Goal: Task Accomplishment & Management: Use online tool/utility

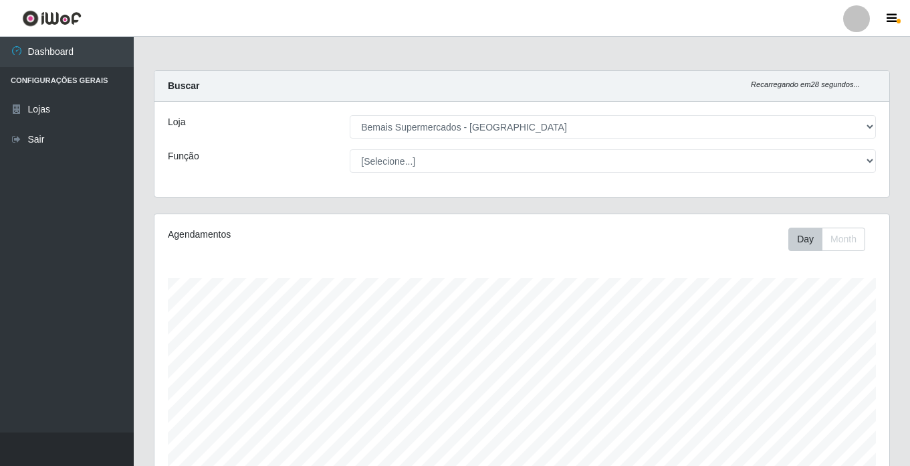
select select "250"
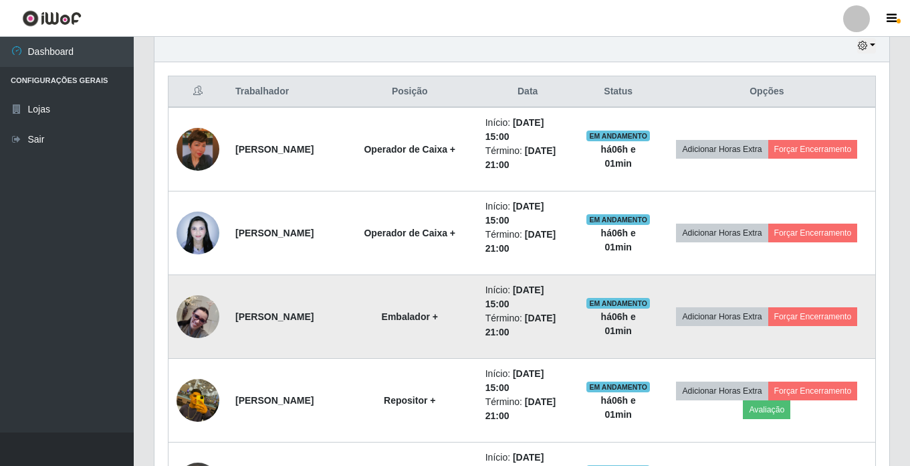
scroll to position [619, 0]
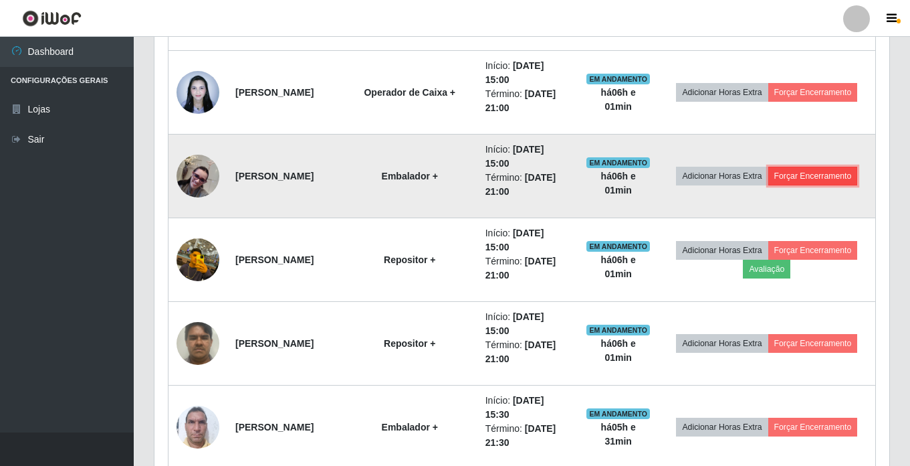
click at [771, 185] on button "Forçar Encerramento" at bounding box center [814, 176] width 90 height 19
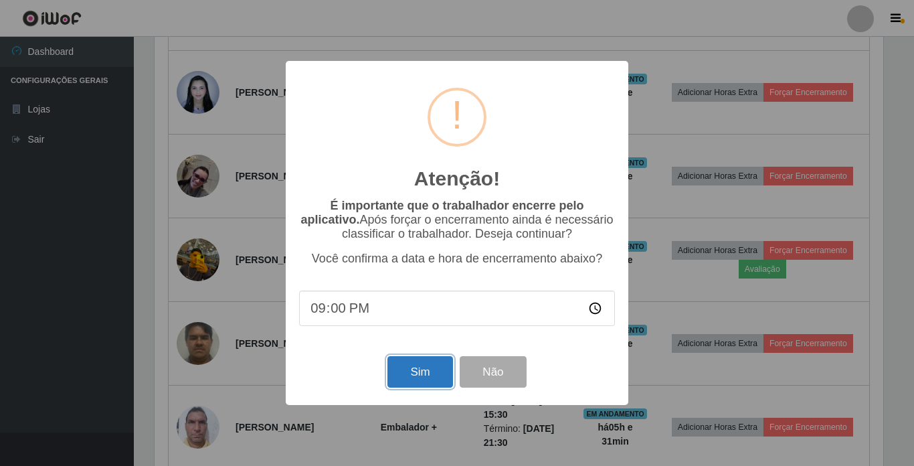
click at [414, 379] on button "Sim" at bounding box center [419, 371] width 65 height 31
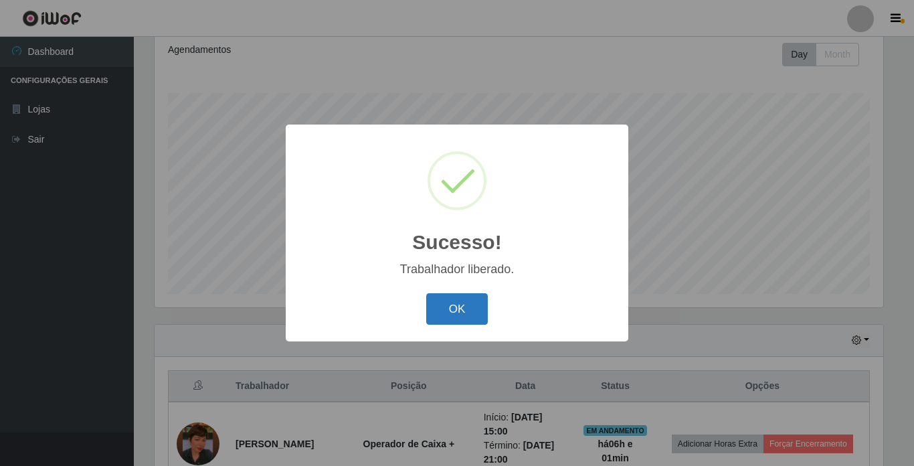
click at [472, 297] on button "OK" at bounding box center [457, 308] width 62 height 31
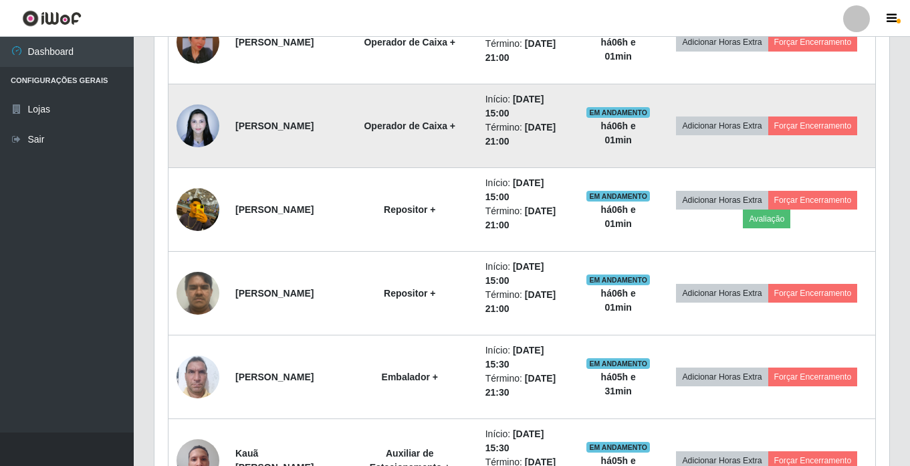
scroll to position [653, 0]
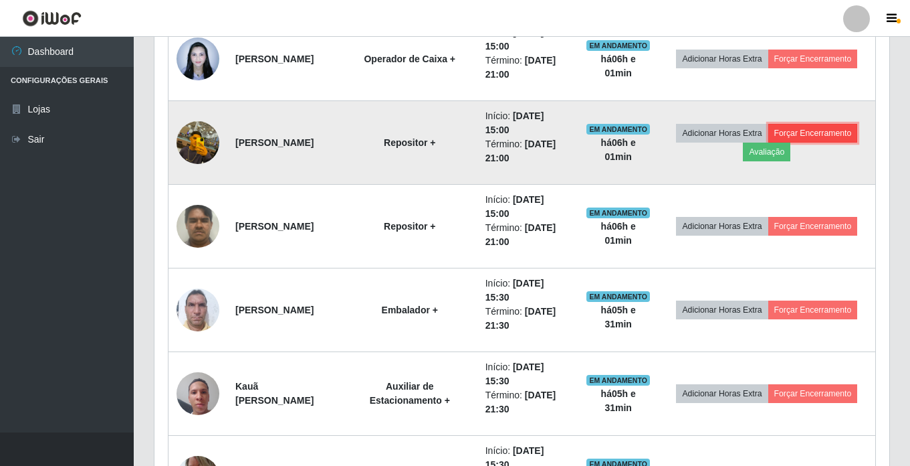
click at [780, 142] on button "Forçar Encerramento" at bounding box center [814, 133] width 90 height 19
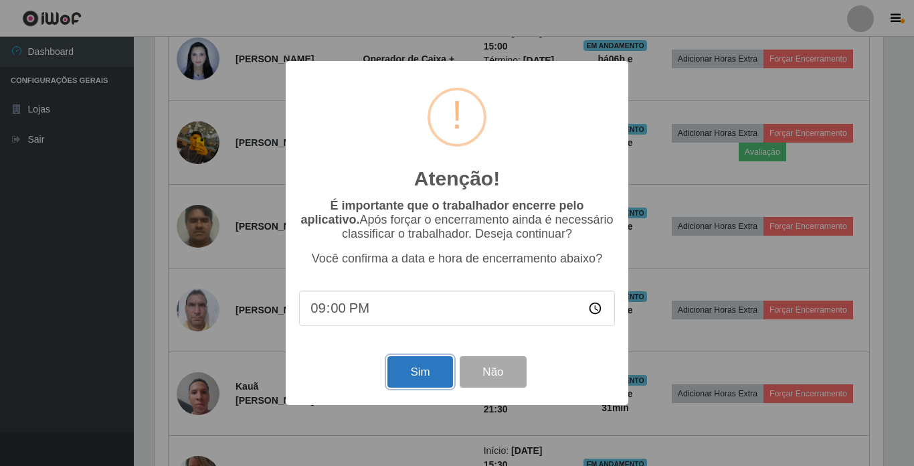
click at [407, 379] on button "Sim" at bounding box center [419, 371] width 65 height 31
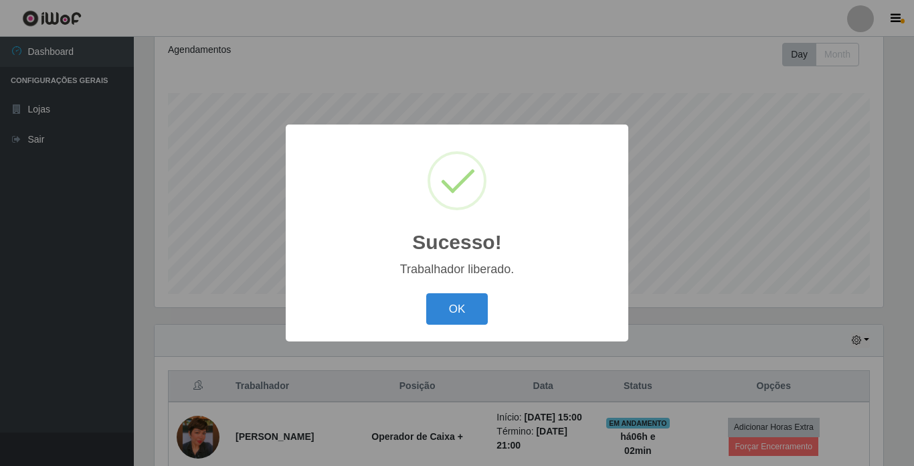
drag, startPoint x: 460, startPoint y: 308, endPoint x: 478, endPoint y: 297, distance: 20.8
click at [461, 308] on button "OK" at bounding box center [457, 308] width 62 height 31
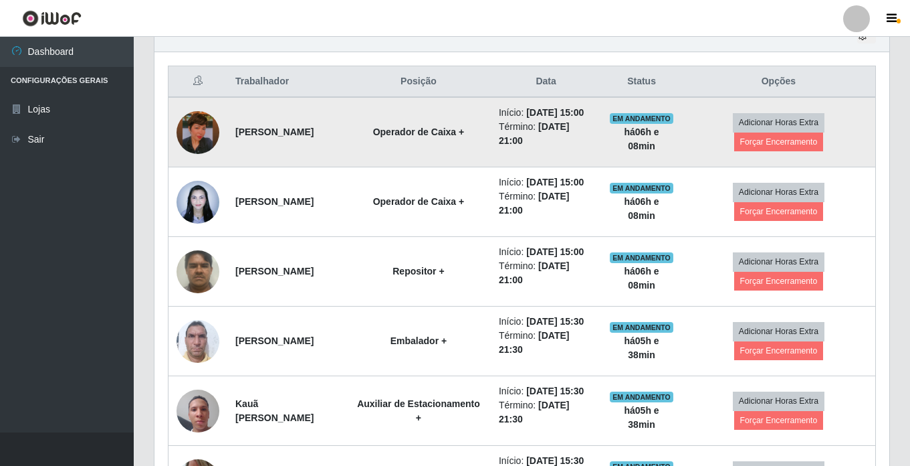
scroll to position [519, 0]
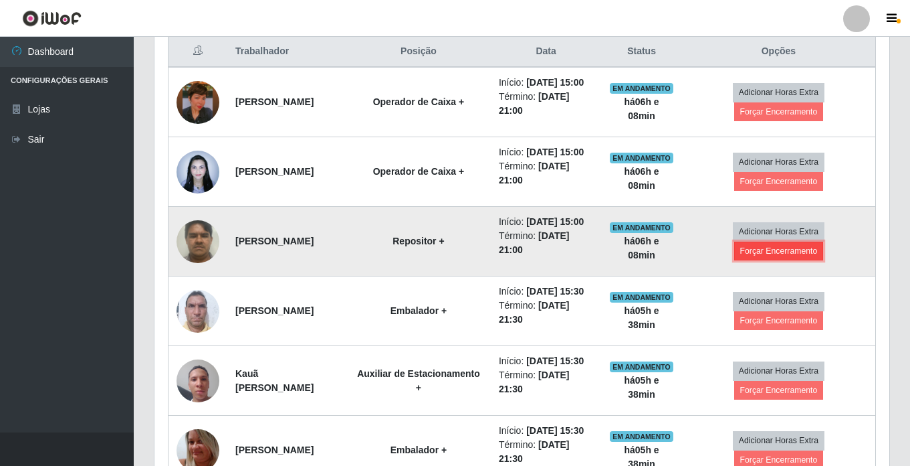
click at [794, 260] on button "Forçar Encerramento" at bounding box center [779, 250] width 90 height 19
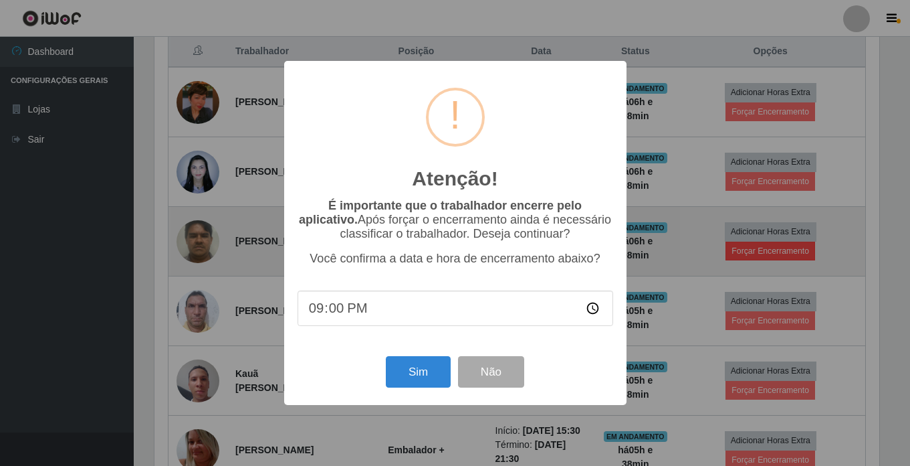
scroll to position [278, 728]
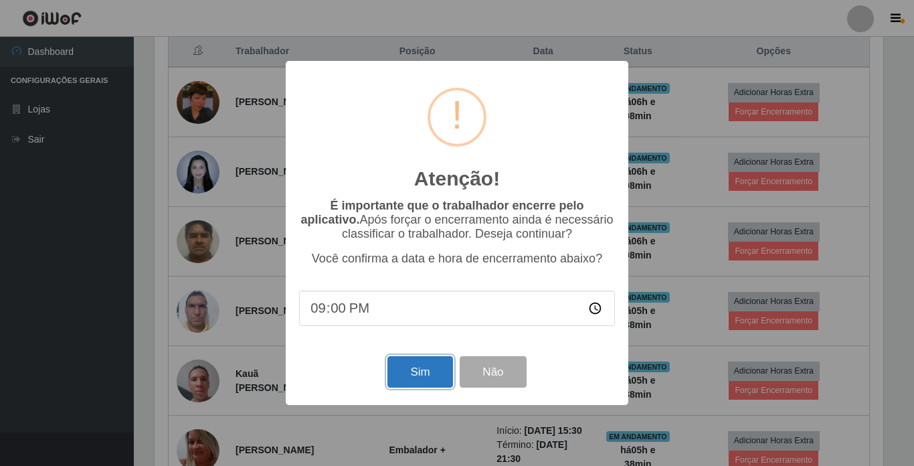
click at [426, 369] on button "Sim" at bounding box center [419, 371] width 65 height 31
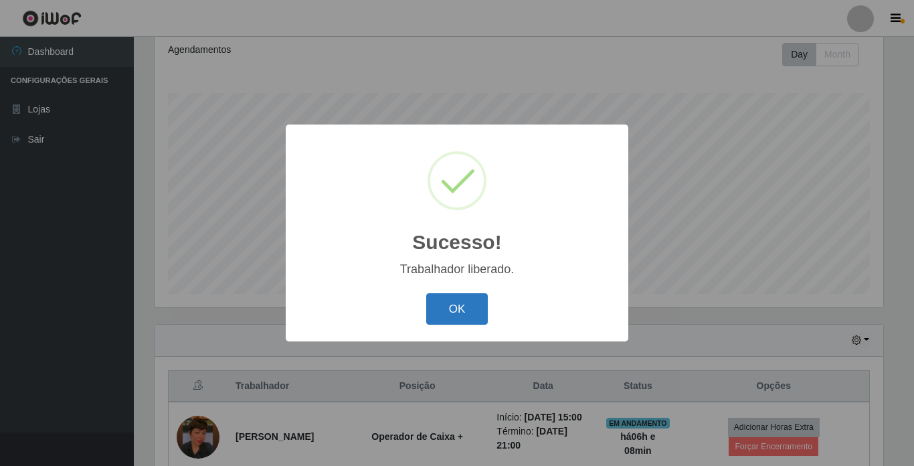
click at [454, 315] on button "OK" at bounding box center [457, 308] width 62 height 31
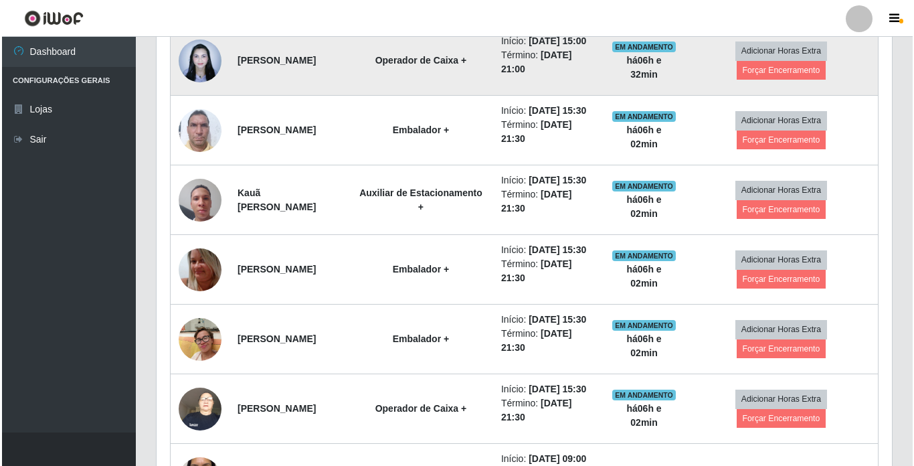
scroll to position [653, 0]
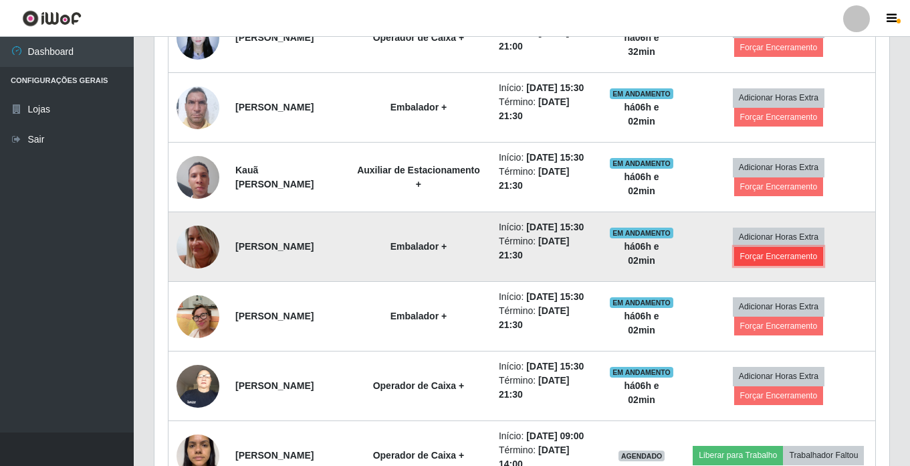
click at [771, 266] on button "Forçar Encerramento" at bounding box center [779, 256] width 90 height 19
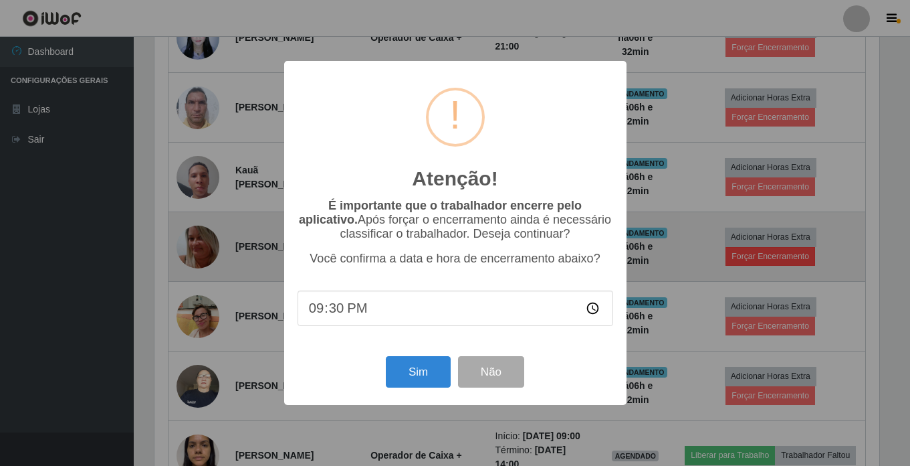
scroll to position [278, 728]
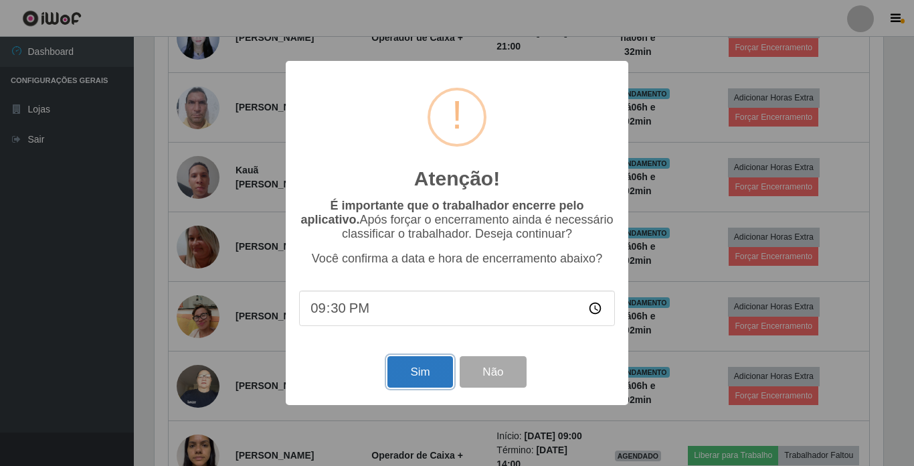
click at [409, 369] on button "Sim" at bounding box center [419, 371] width 65 height 31
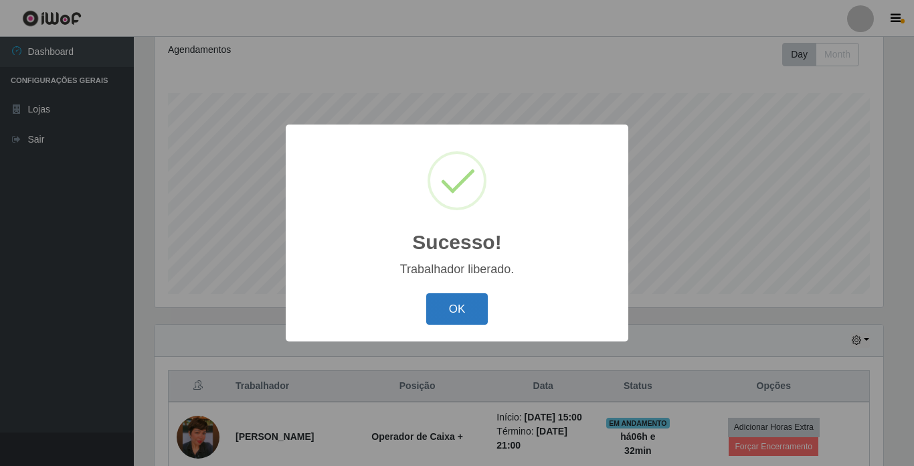
click at [451, 312] on button "OK" at bounding box center [457, 308] width 62 height 31
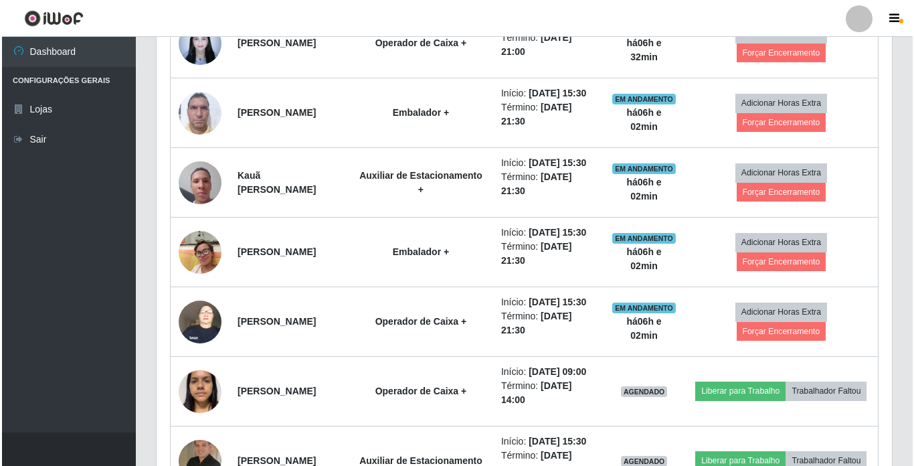
scroll to position [653, 0]
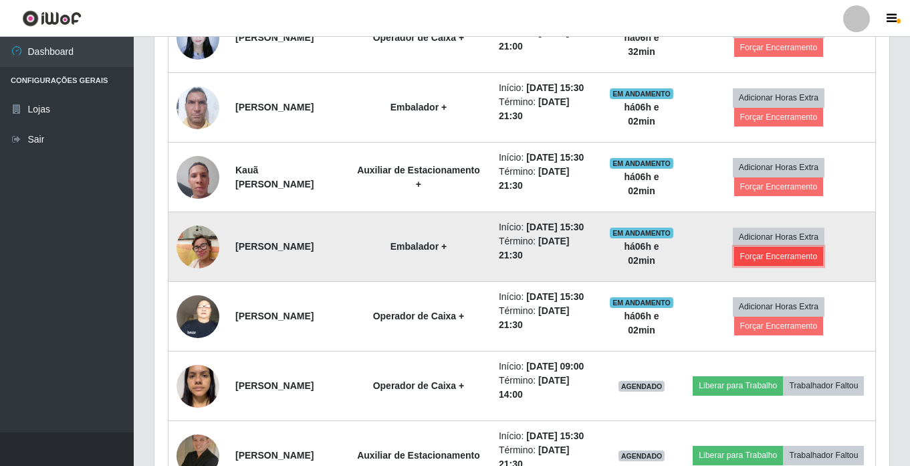
click at [763, 266] on button "Forçar Encerramento" at bounding box center [779, 256] width 90 height 19
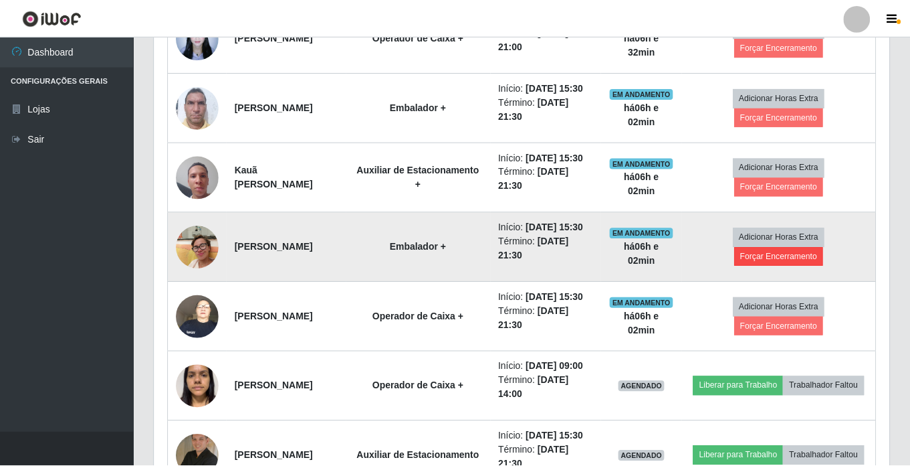
scroll to position [278, 728]
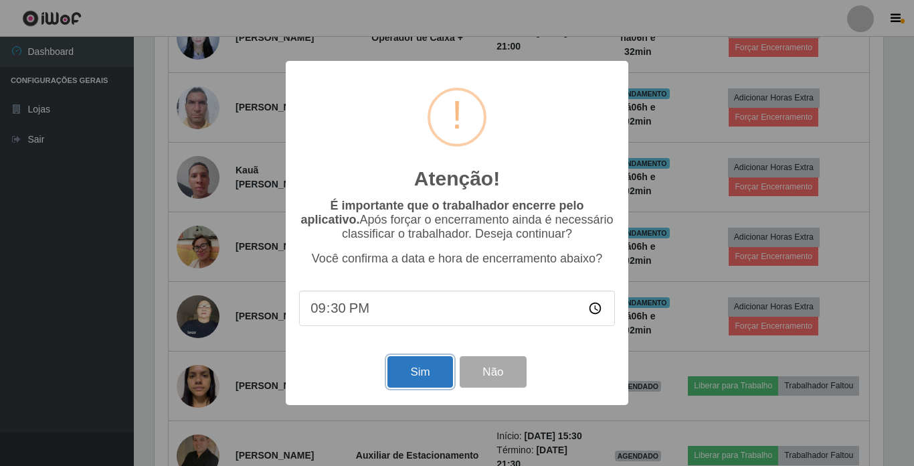
click at [403, 376] on button "Sim" at bounding box center [419, 371] width 65 height 31
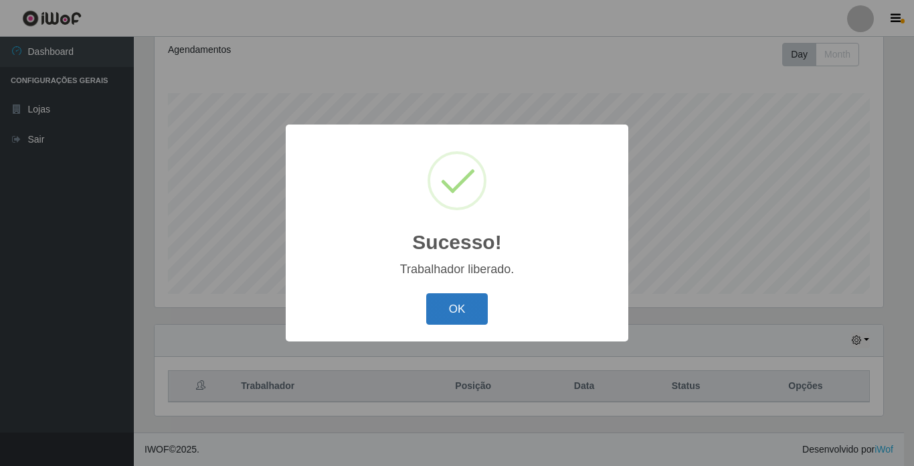
click at [439, 306] on button "OK" at bounding box center [457, 308] width 62 height 31
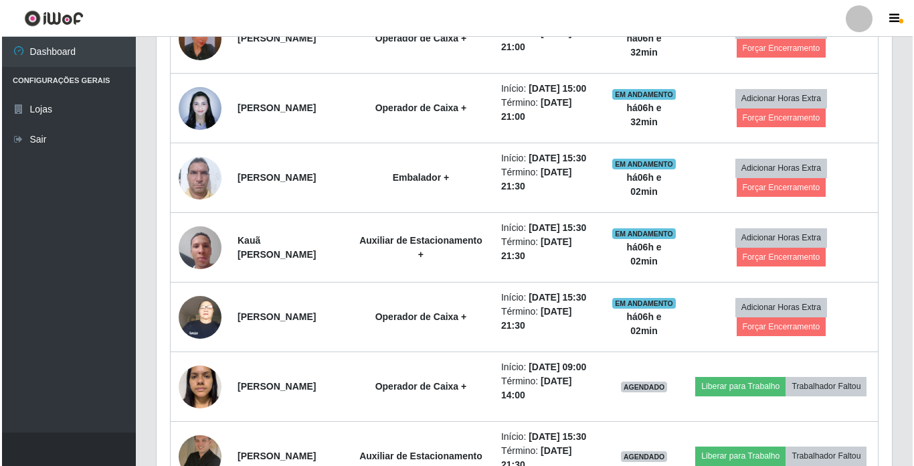
scroll to position [586, 0]
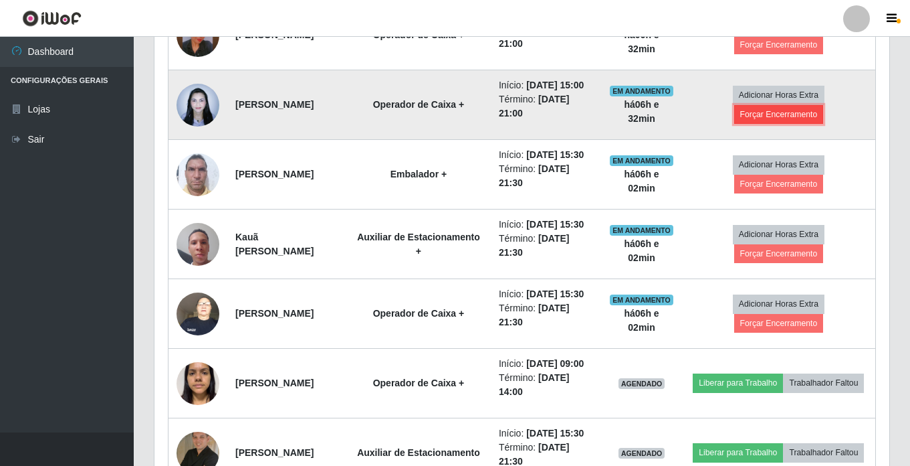
click at [788, 124] on button "Forçar Encerramento" at bounding box center [779, 114] width 90 height 19
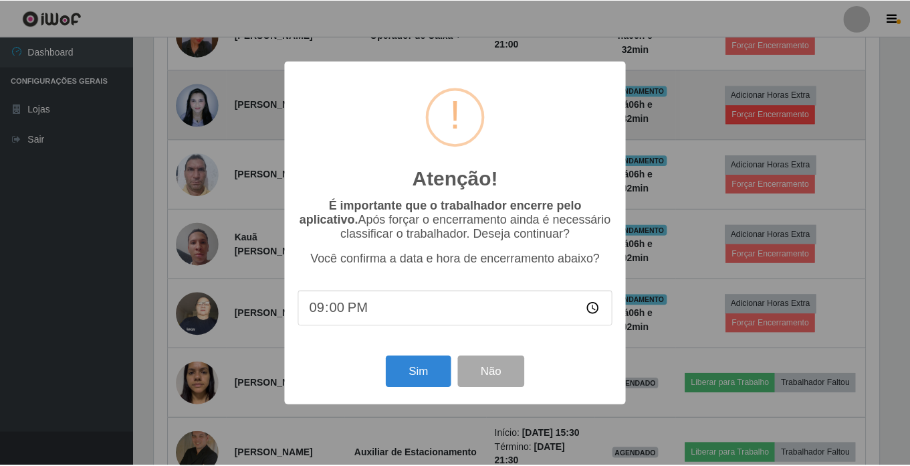
scroll to position [278, 728]
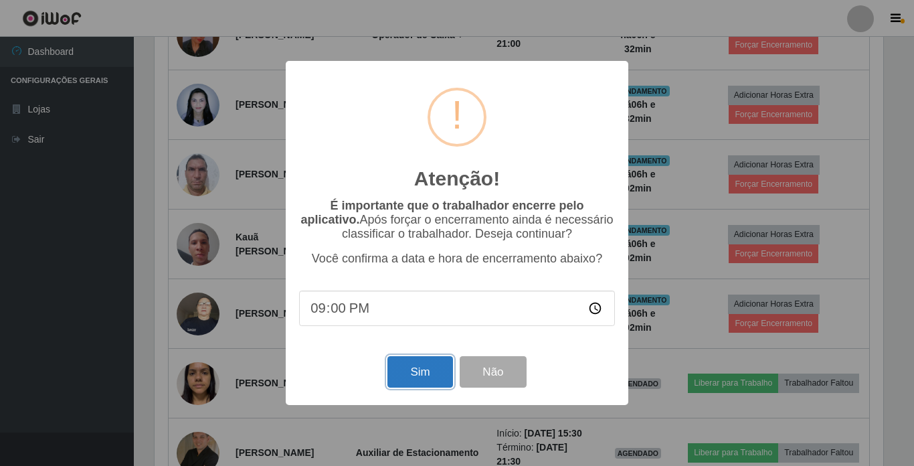
click at [419, 380] on button "Sim" at bounding box center [419, 371] width 65 height 31
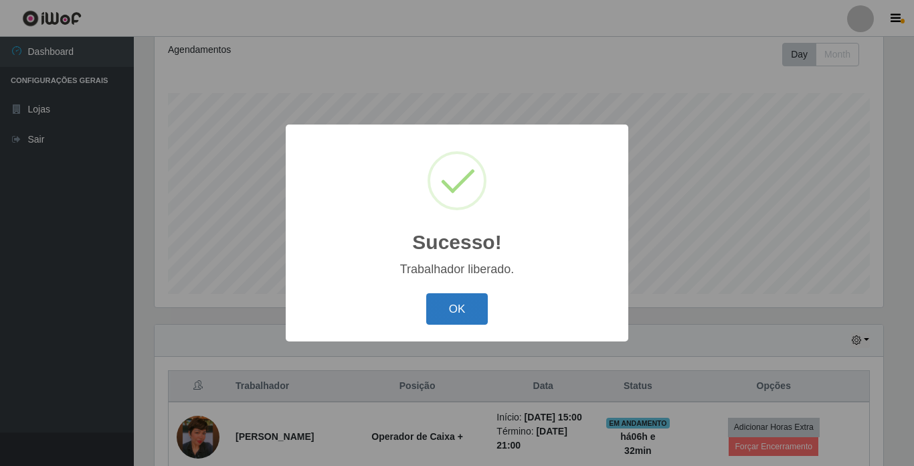
click at [441, 308] on button "OK" at bounding box center [457, 308] width 62 height 31
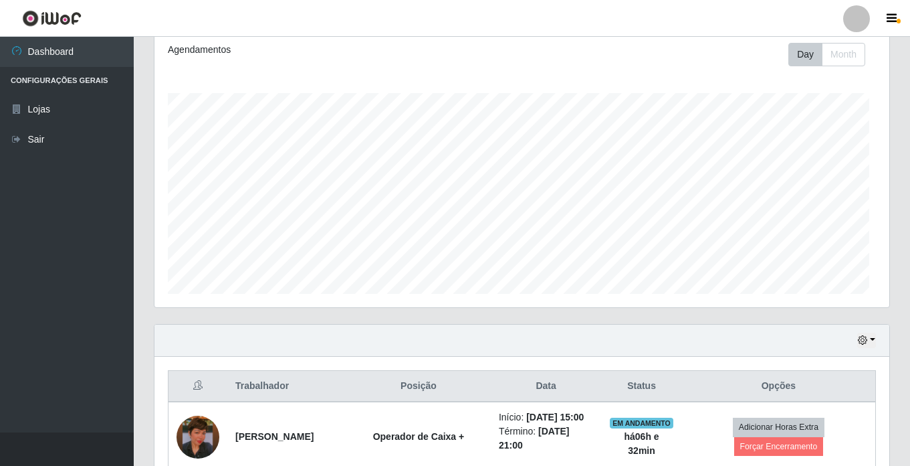
scroll to position [0, 0]
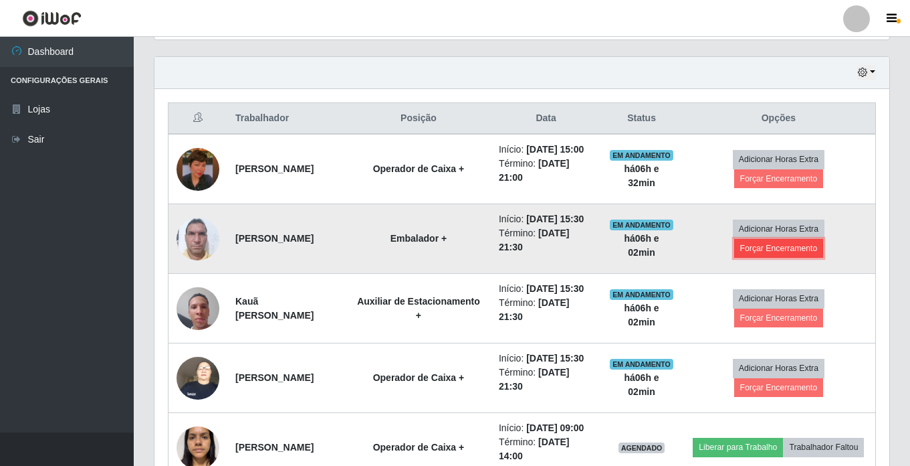
click at [797, 258] on button "Forçar Encerramento" at bounding box center [779, 248] width 90 height 19
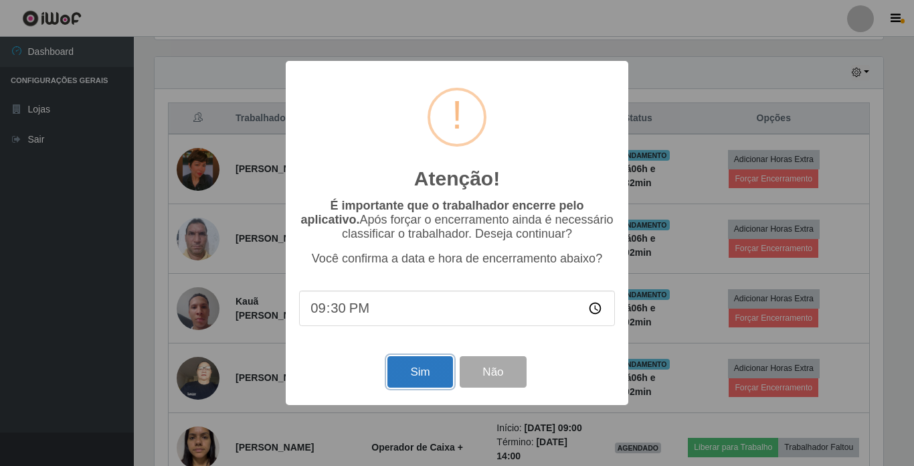
click at [426, 373] on button "Sim" at bounding box center [419, 371] width 65 height 31
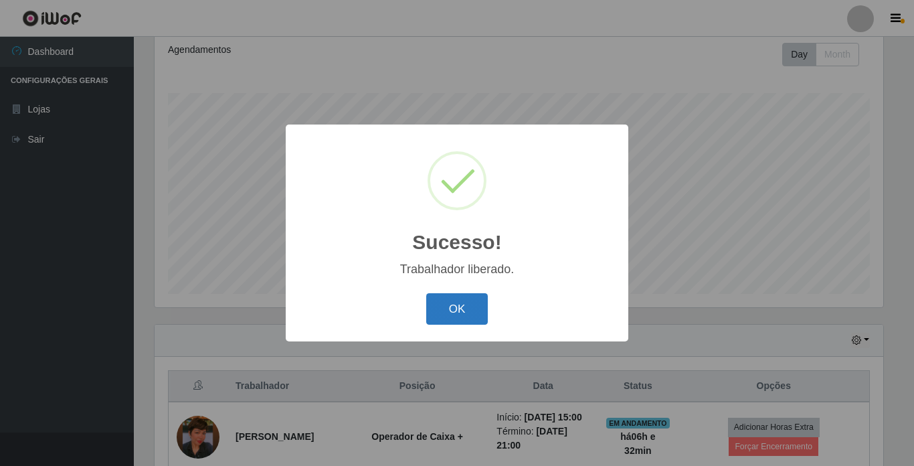
click at [456, 306] on button "OK" at bounding box center [457, 308] width 62 height 31
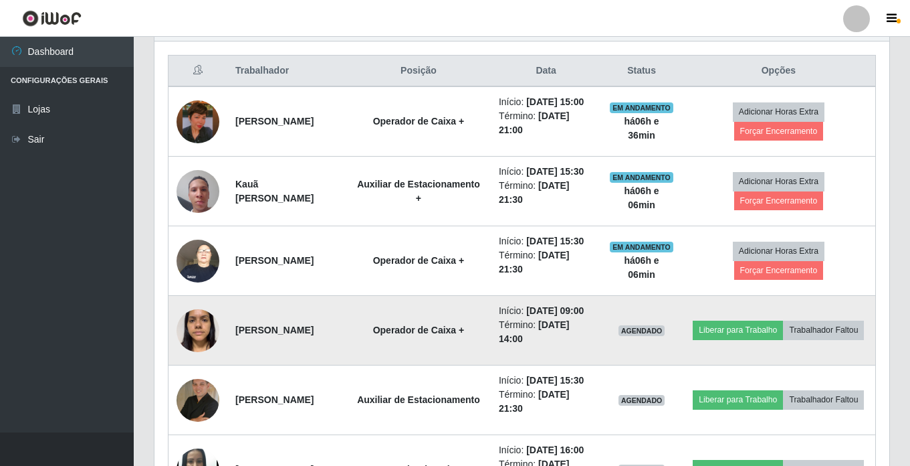
scroll to position [519, 0]
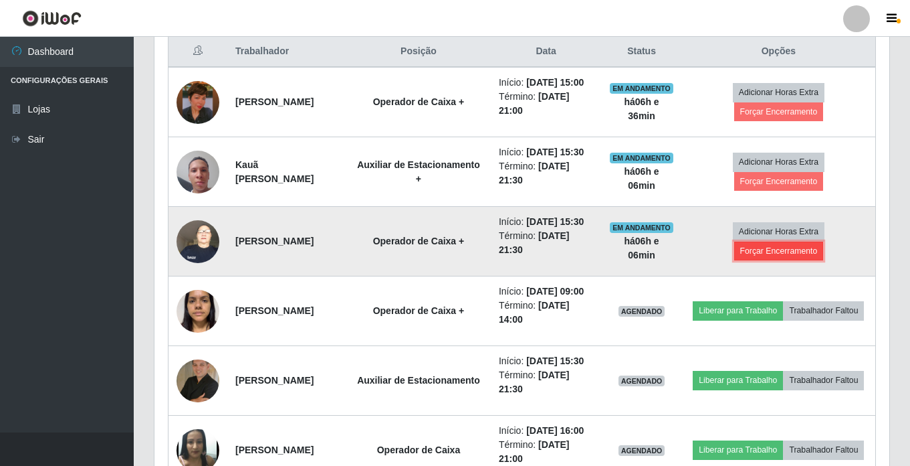
click at [802, 260] on button "Forçar Encerramento" at bounding box center [779, 250] width 90 height 19
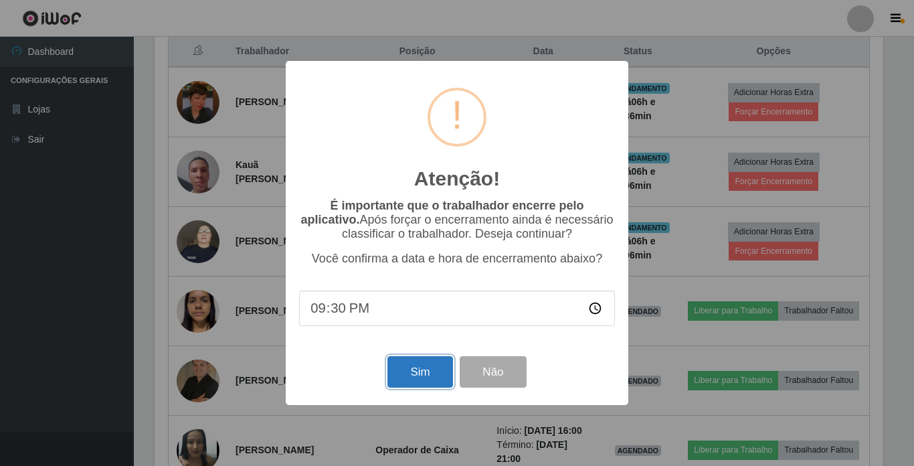
click at [400, 377] on button "Sim" at bounding box center [419, 371] width 65 height 31
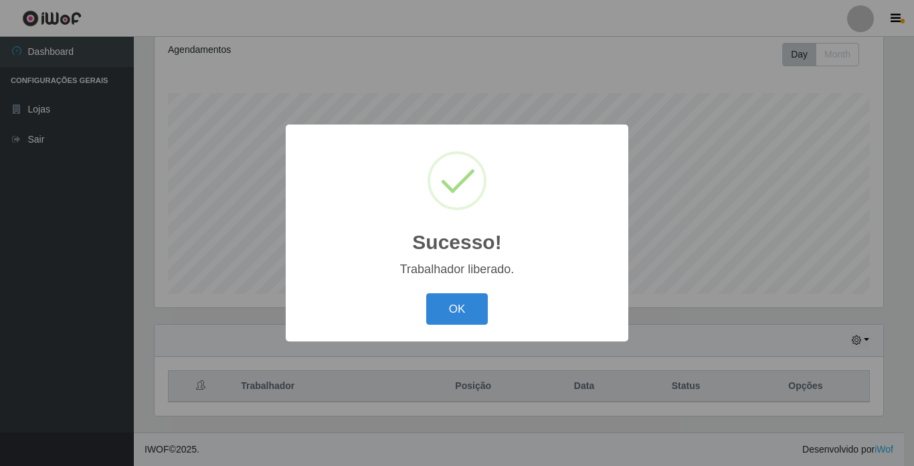
click at [458, 302] on button "OK" at bounding box center [457, 308] width 62 height 31
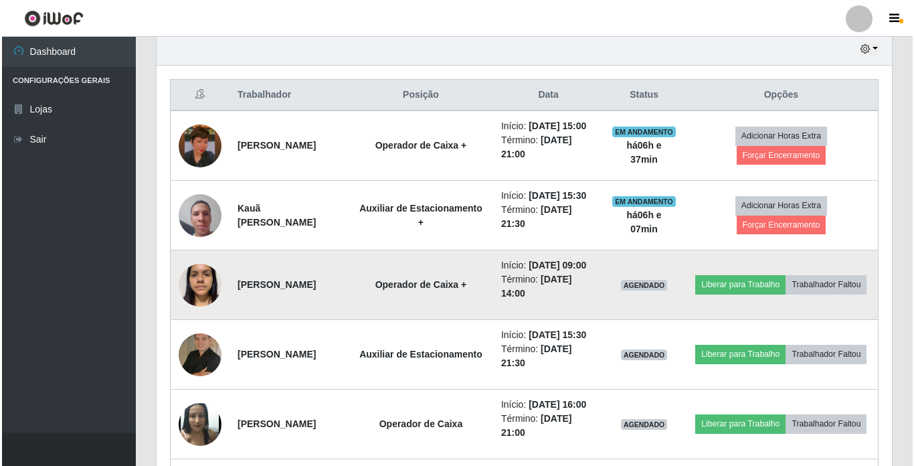
scroll to position [452, 0]
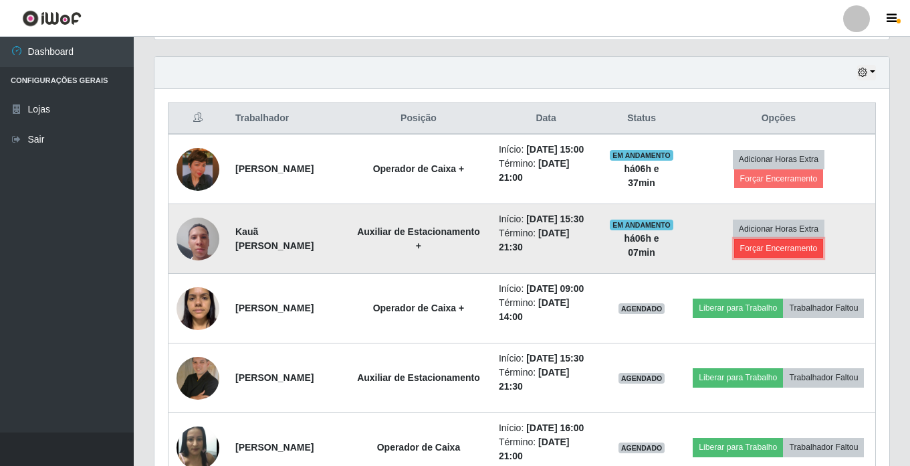
click at [763, 258] on button "Forçar Encerramento" at bounding box center [779, 248] width 90 height 19
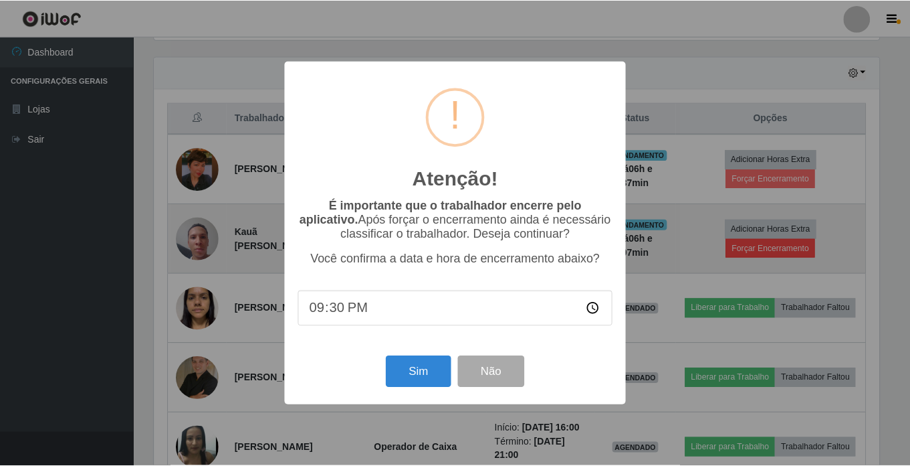
scroll to position [278, 728]
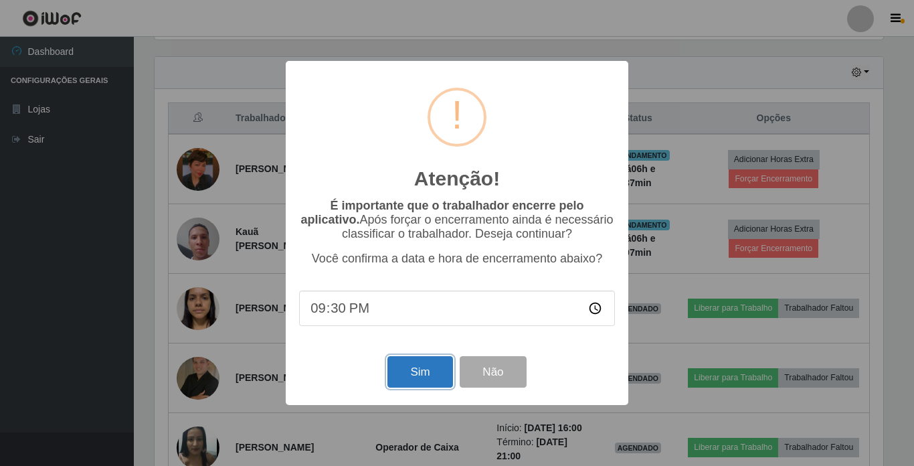
click at [428, 377] on button "Sim" at bounding box center [419, 371] width 65 height 31
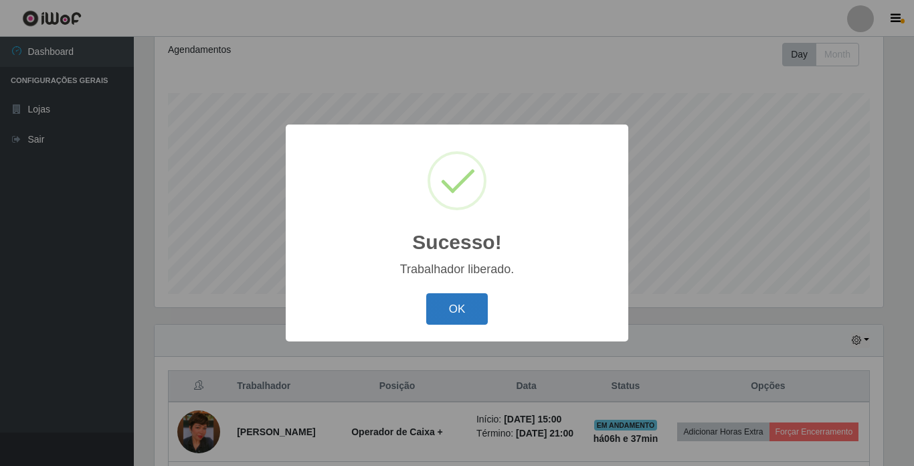
click at [452, 312] on button "OK" at bounding box center [457, 308] width 62 height 31
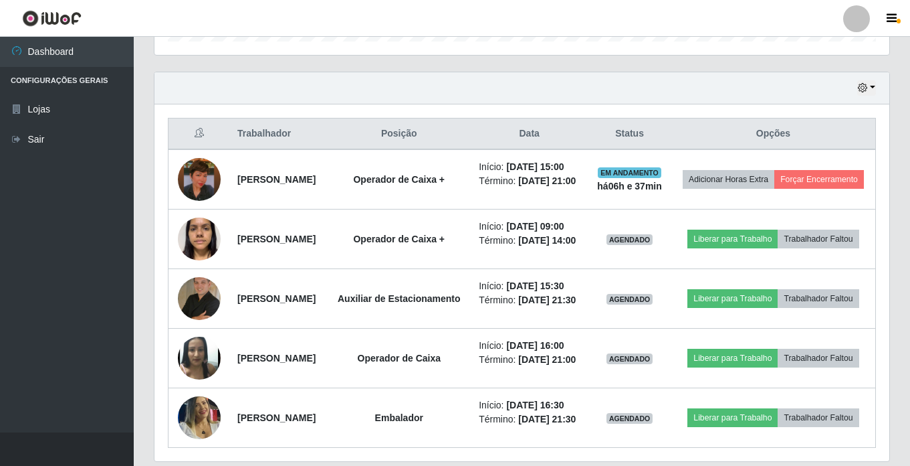
scroll to position [452, 0]
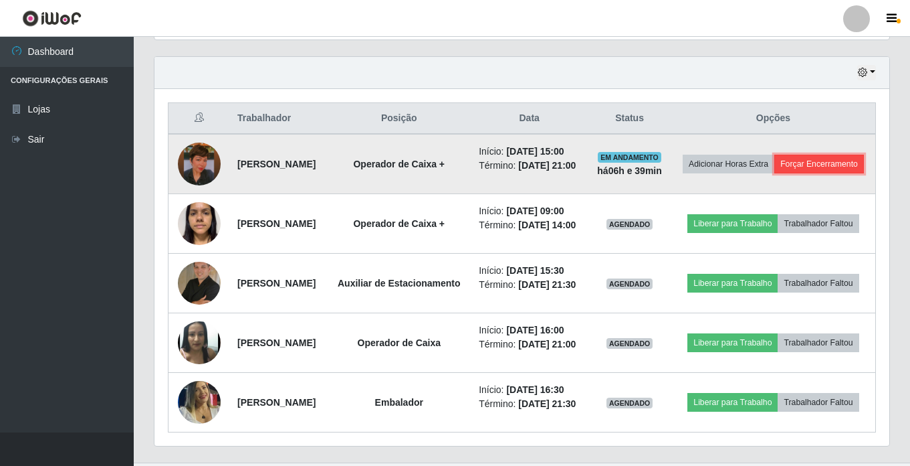
click at [791, 173] on button "Forçar Encerramento" at bounding box center [820, 164] width 90 height 19
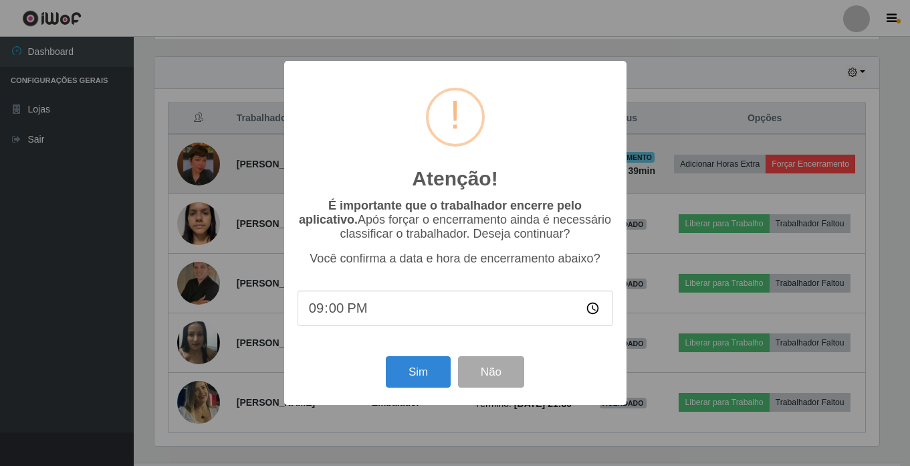
scroll to position [278, 728]
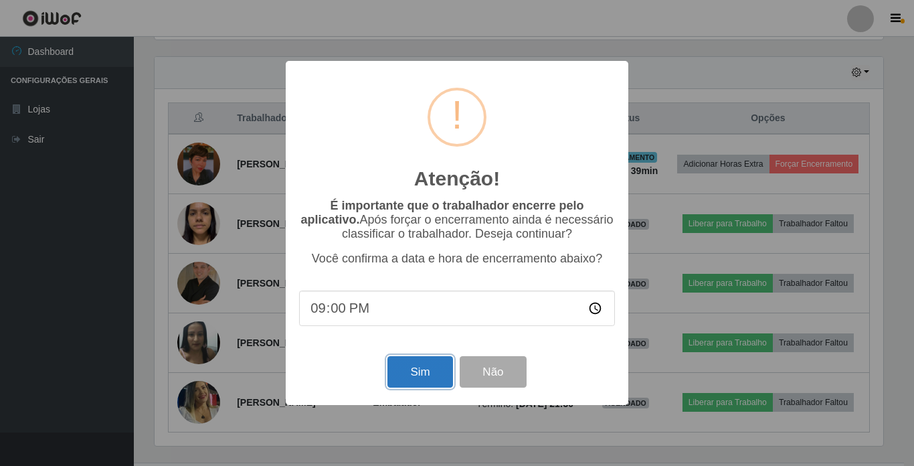
click at [434, 374] on button "Sim" at bounding box center [419, 371] width 65 height 31
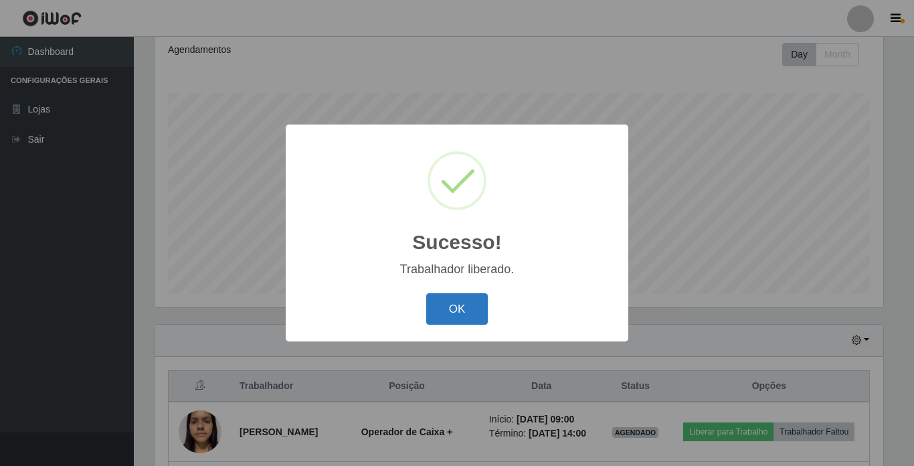
click at [447, 310] on button "OK" at bounding box center [457, 308] width 62 height 31
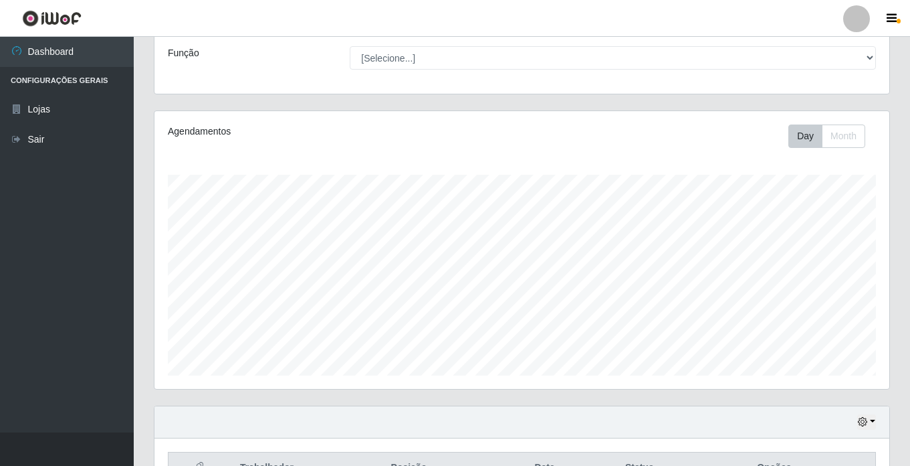
scroll to position [0, 0]
